Goal: Task Accomplishment & Management: Use online tool/utility

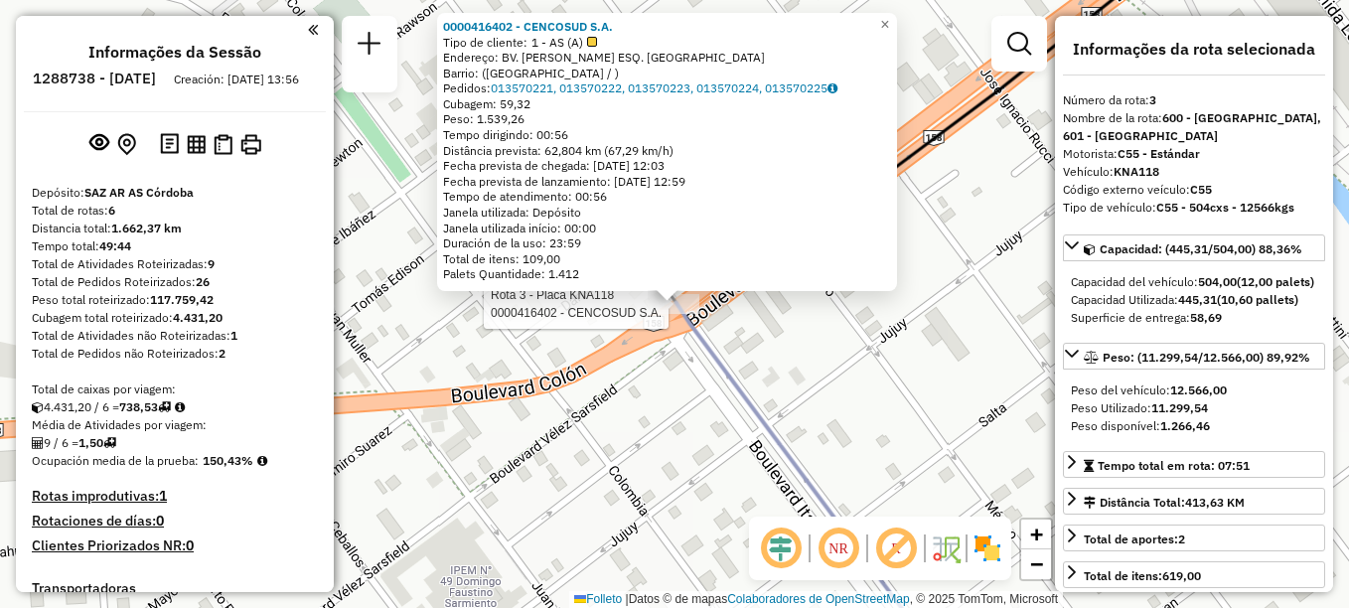
select select "**********"
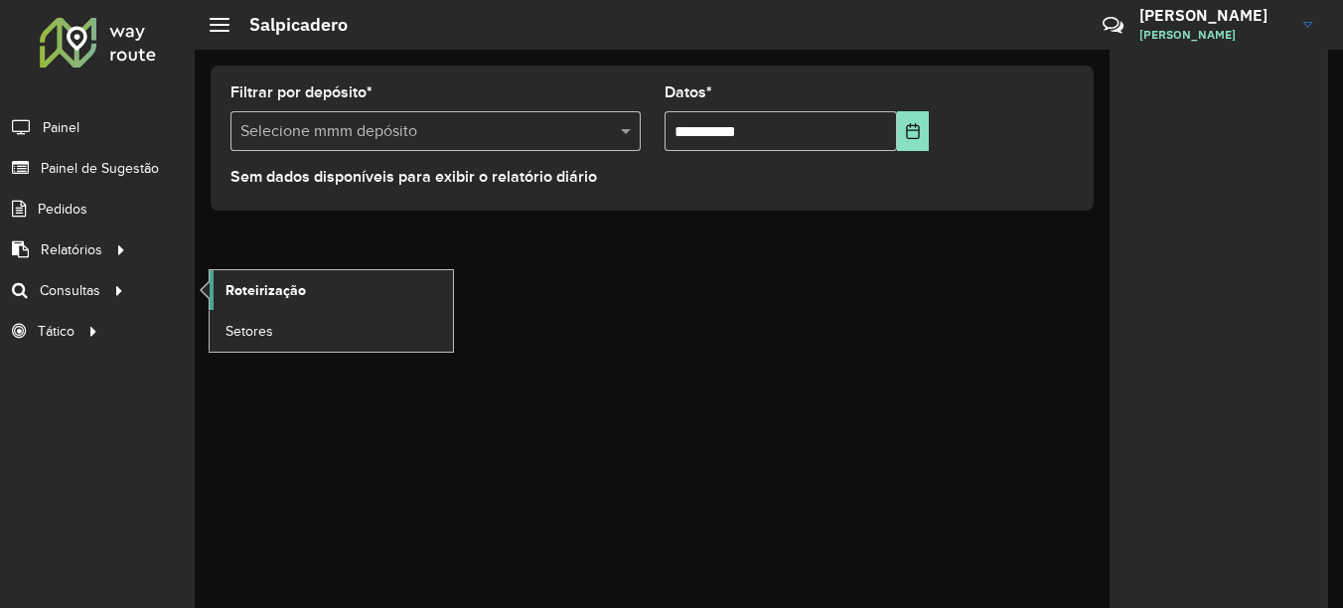
click at [302, 300] on span "Roteirização" at bounding box center [265, 290] width 80 height 21
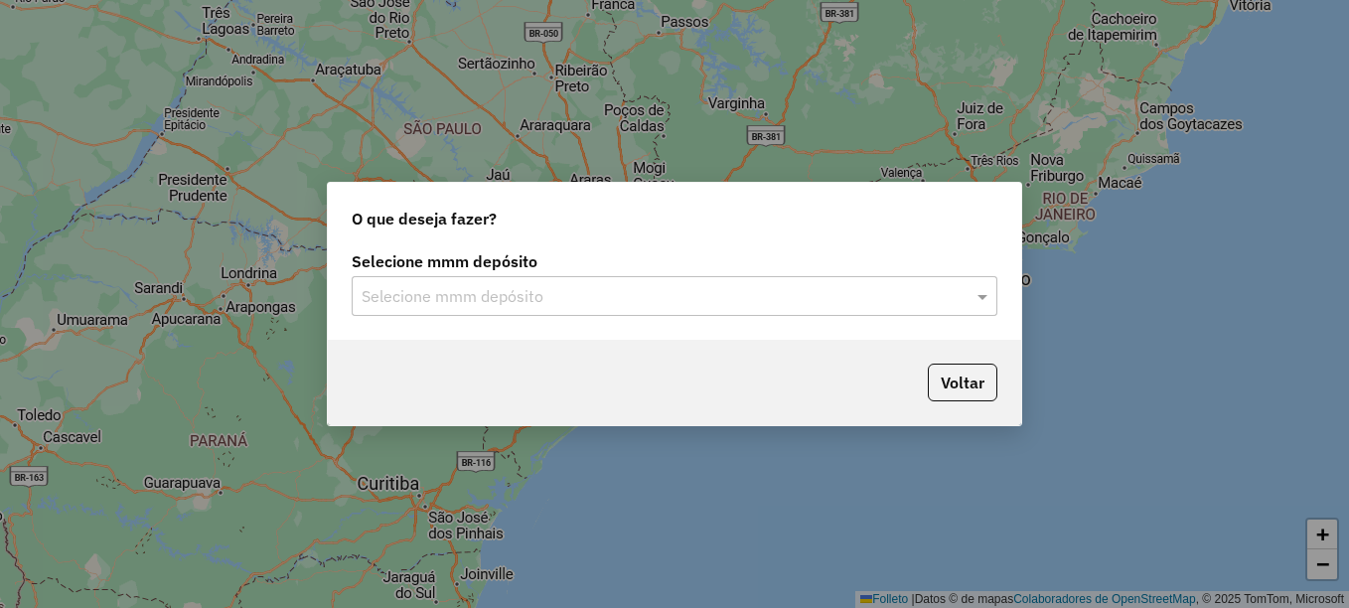
click at [507, 303] on input "text" at bounding box center [655, 297] width 586 height 24
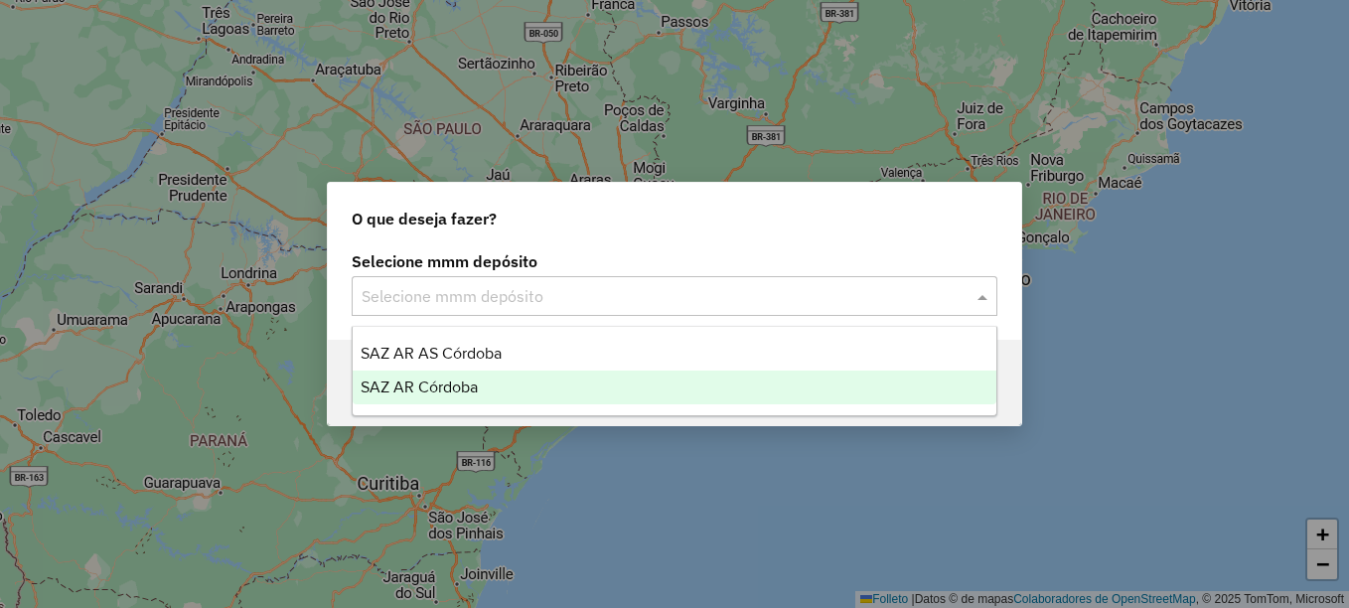
click at [462, 379] on span "SAZ AR Córdoba" at bounding box center [419, 386] width 117 height 17
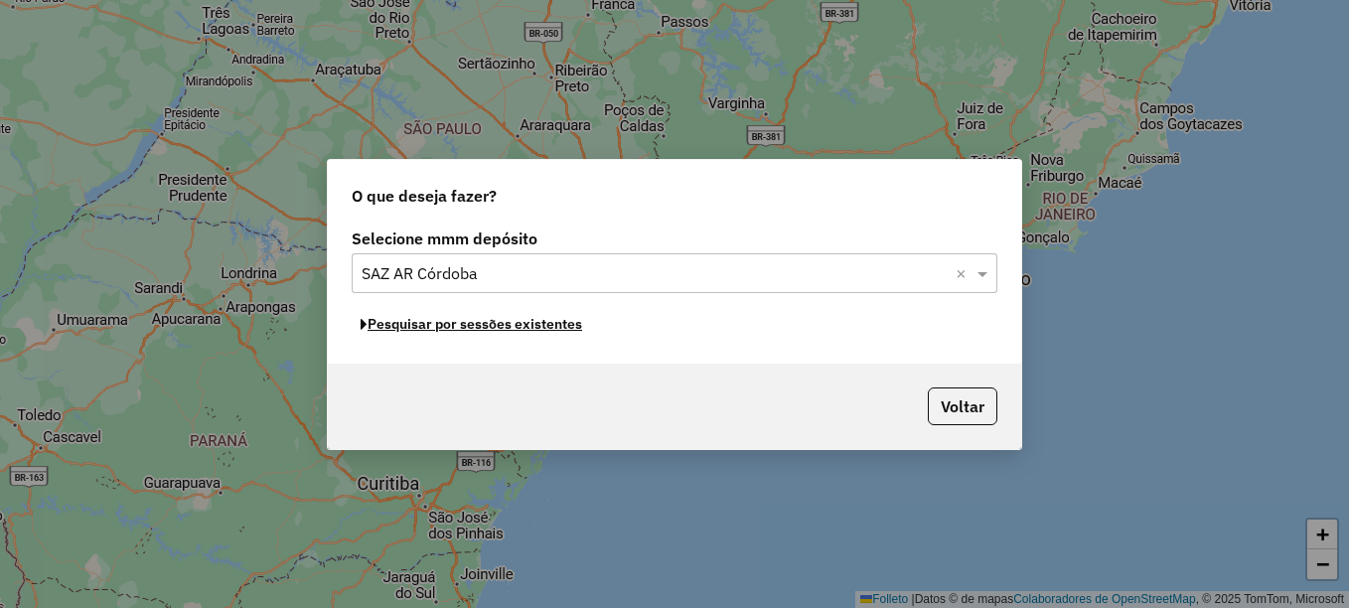
click at [509, 331] on font "Pesquisar por sessões existentes" at bounding box center [475, 324] width 215 height 18
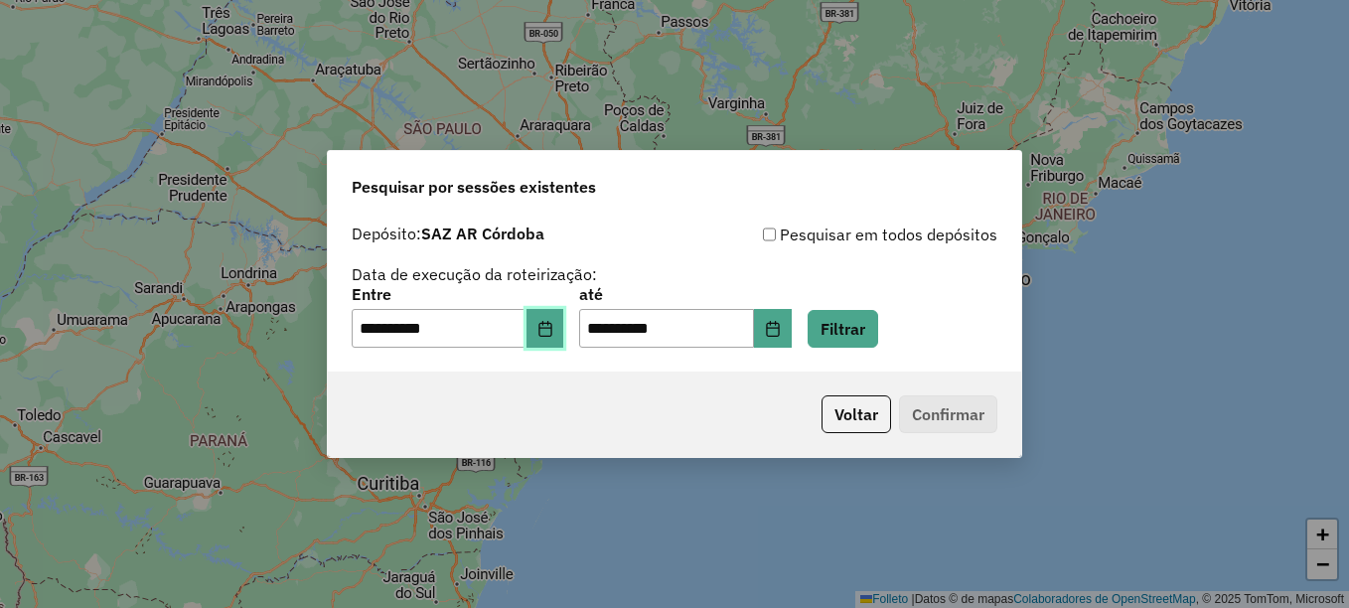
click at [564, 335] on button "Elija la fecha" at bounding box center [545, 329] width 38 height 40
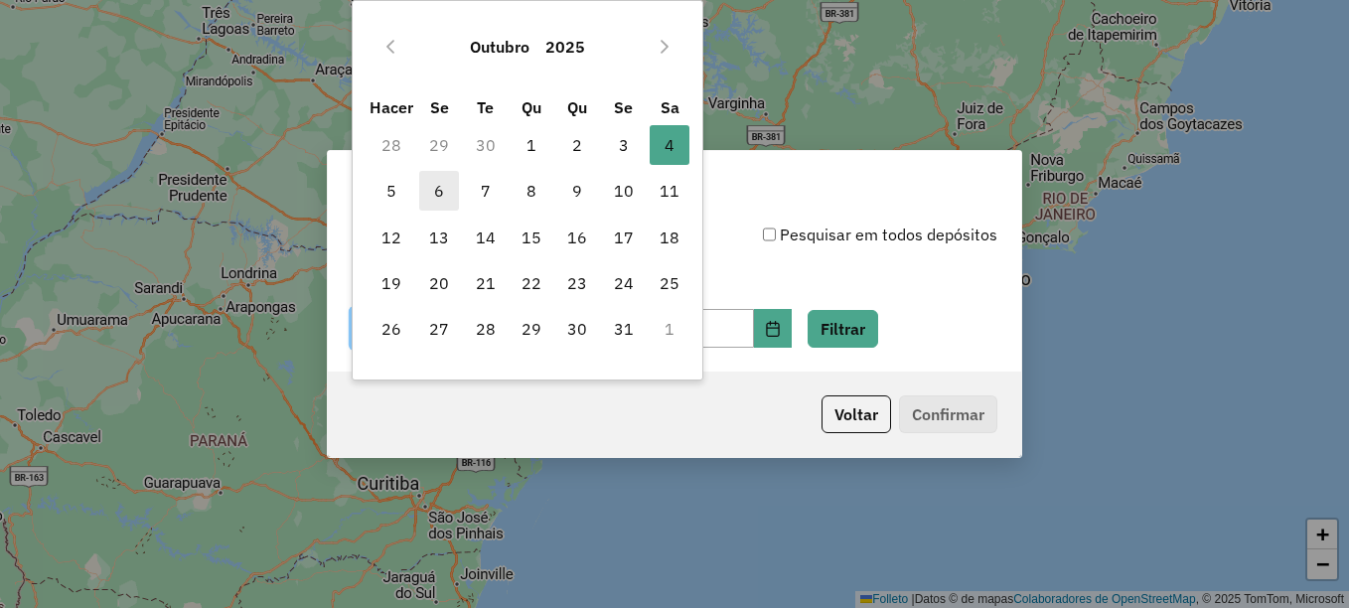
click at [446, 199] on span "6" at bounding box center [439, 191] width 40 height 40
type input "**********"
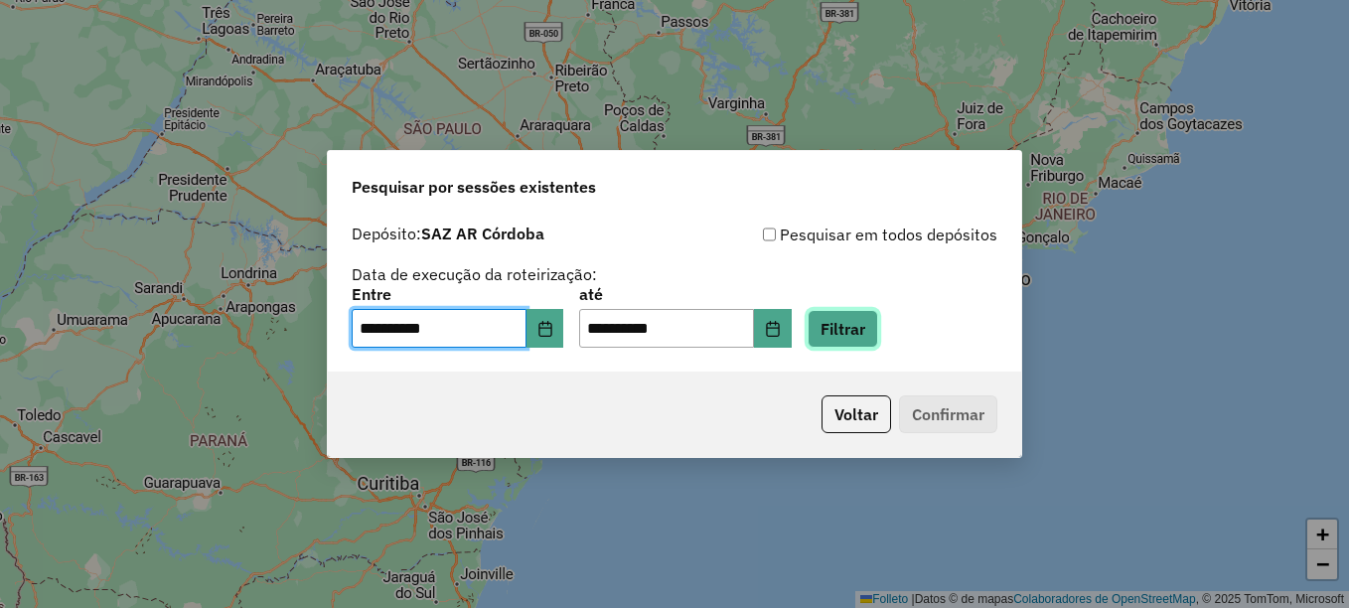
click at [871, 323] on button "Filtrar" at bounding box center [843, 329] width 71 height 38
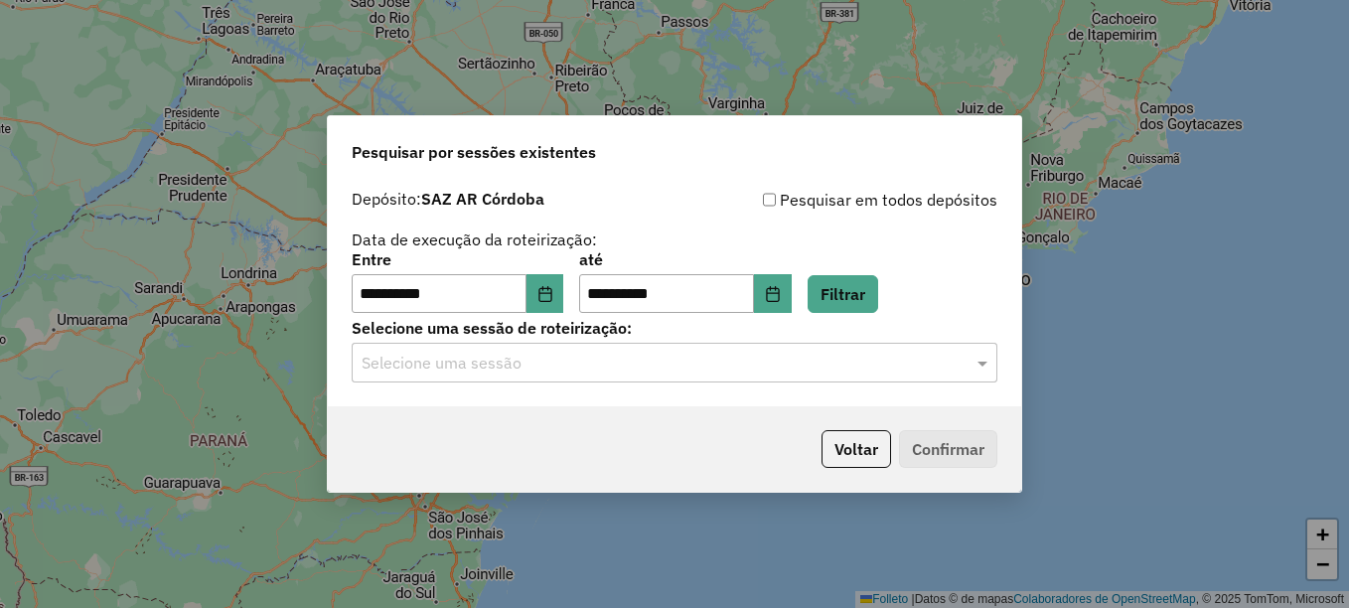
click at [680, 372] on input "text" at bounding box center [655, 364] width 586 height 24
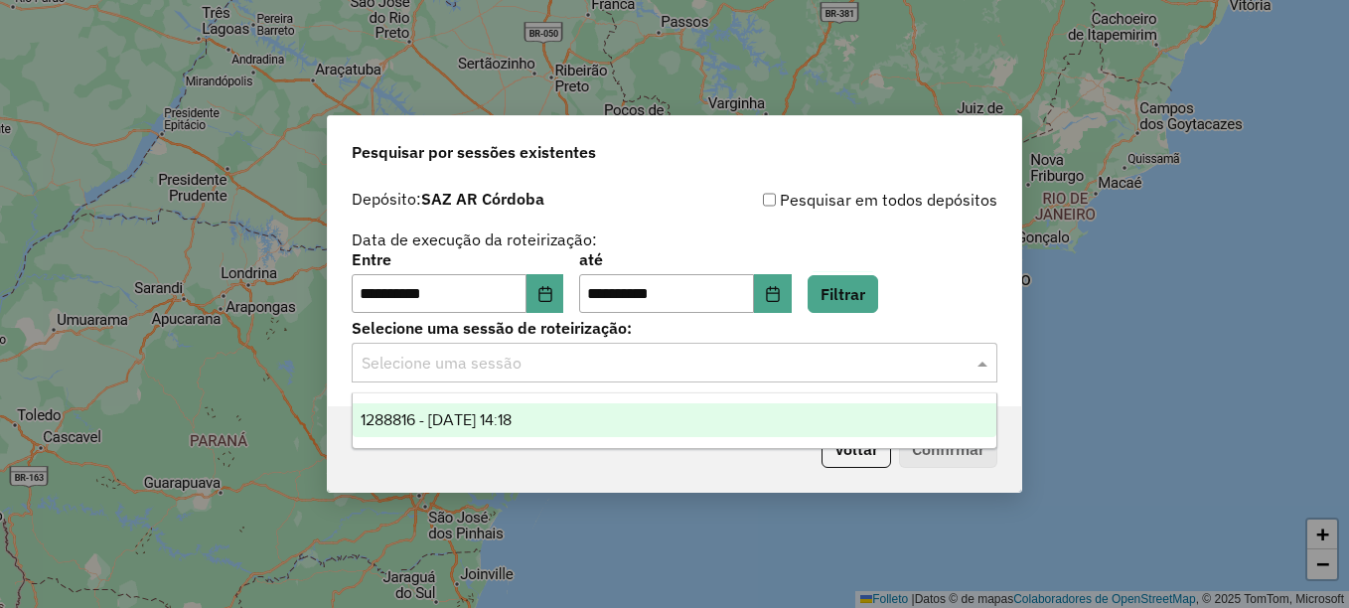
click at [589, 414] on div "1288816 - 06/10/2025 14:18" at bounding box center [675, 420] width 644 height 34
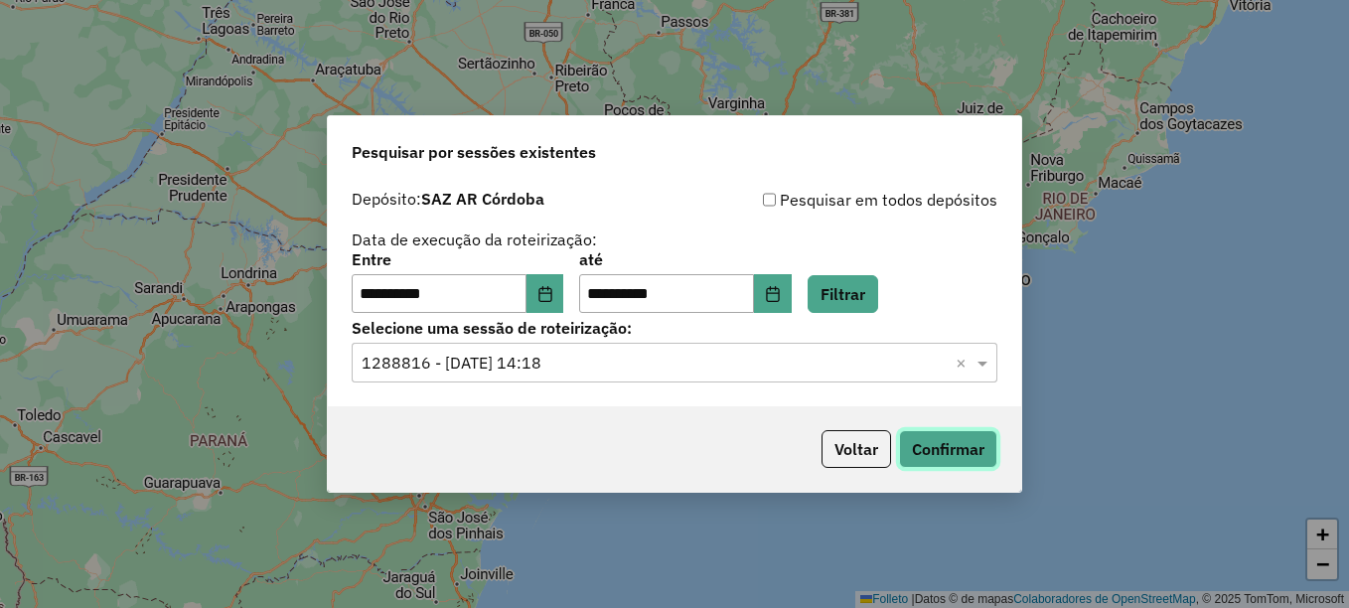
click at [954, 452] on button "Confirmar" at bounding box center [948, 449] width 98 height 38
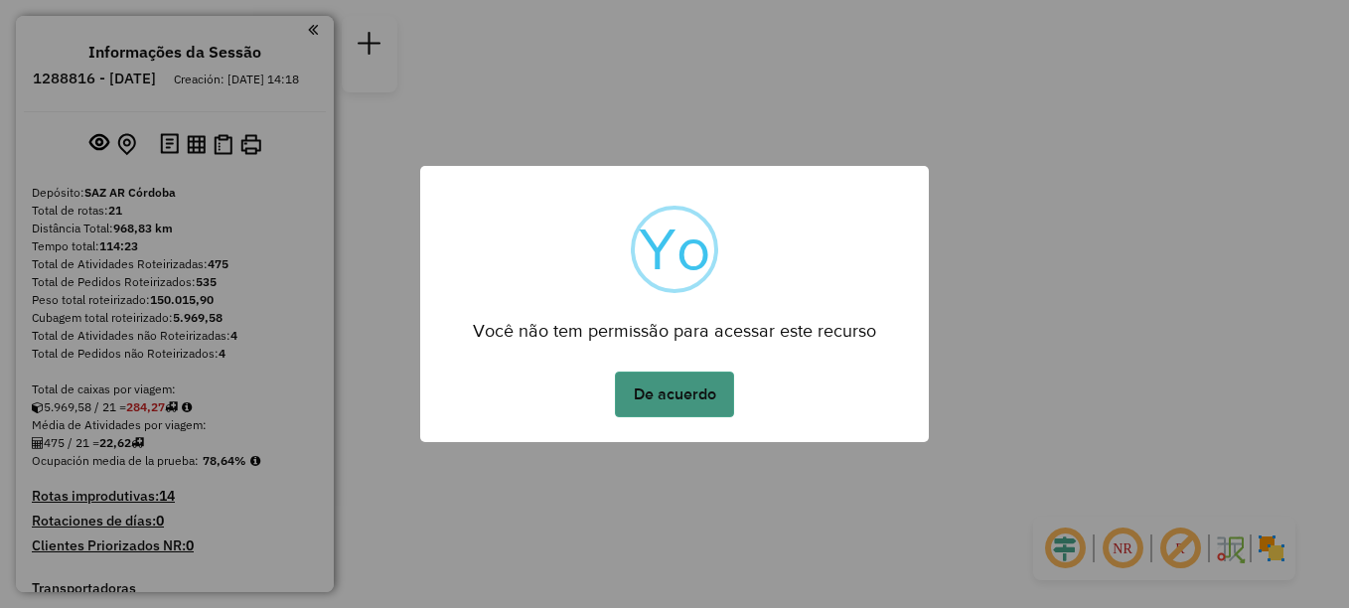
click at [693, 399] on button "De acuerdo" at bounding box center [674, 395] width 119 height 46
